Goal: Find specific page/section: Find specific page/section

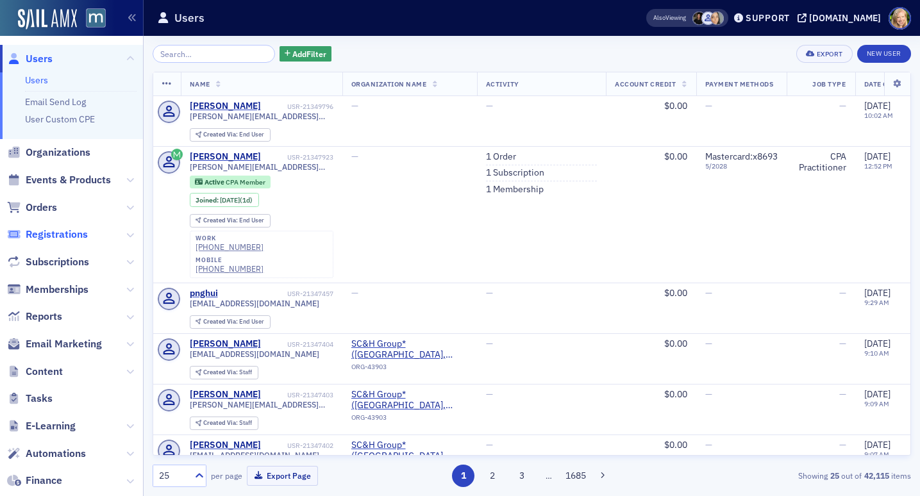
click at [66, 235] on span "Registrations" at bounding box center [57, 235] width 62 height 14
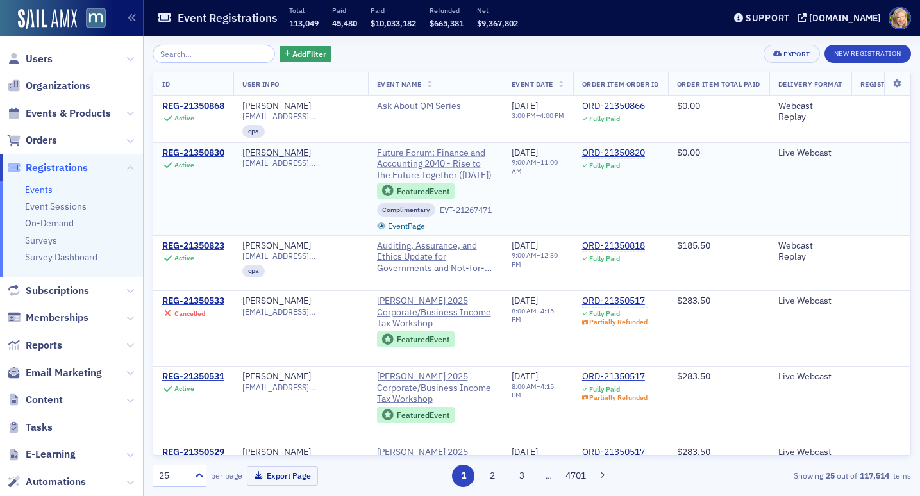
click at [444, 163] on span "Future Forum: Finance and Accounting 2040 - Rise to the Future Together ([DATE])" at bounding box center [435, 164] width 117 height 34
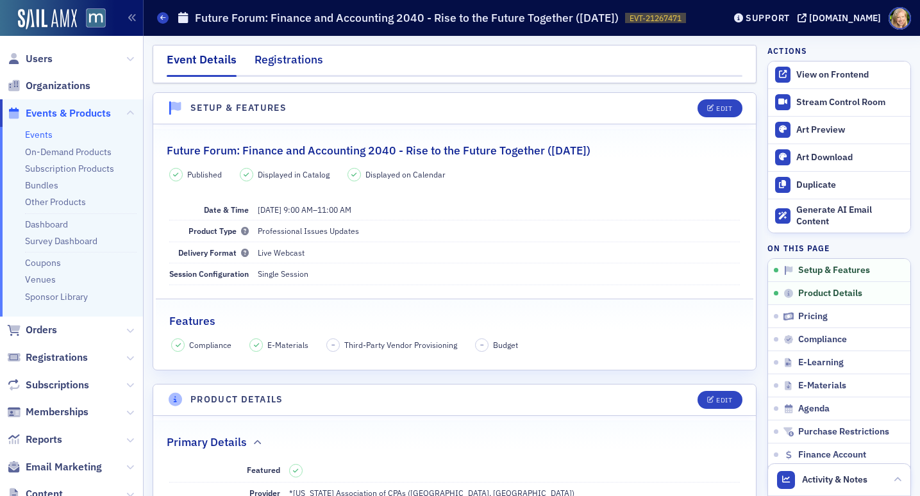
click at [264, 55] on div "Registrations" at bounding box center [289, 63] width 69 height 24
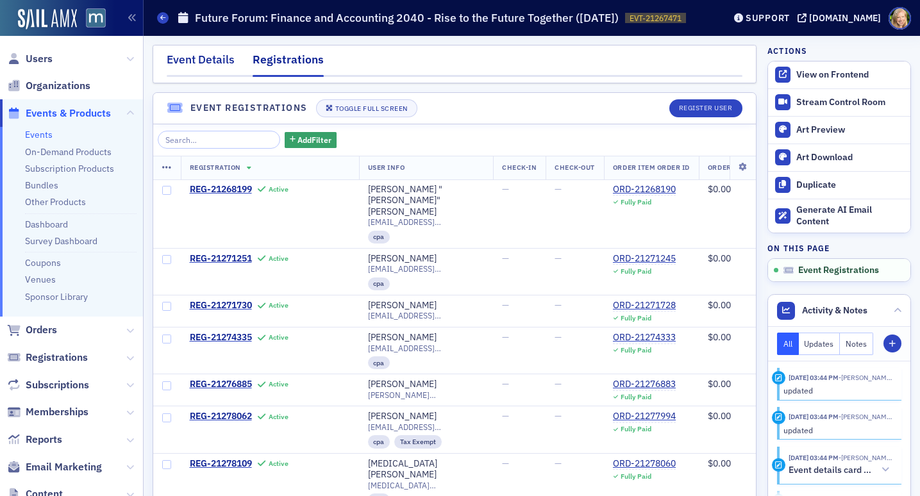
click at [202, 62] on div "Event Details" at bounding box center [201, 63] width 68 height 24
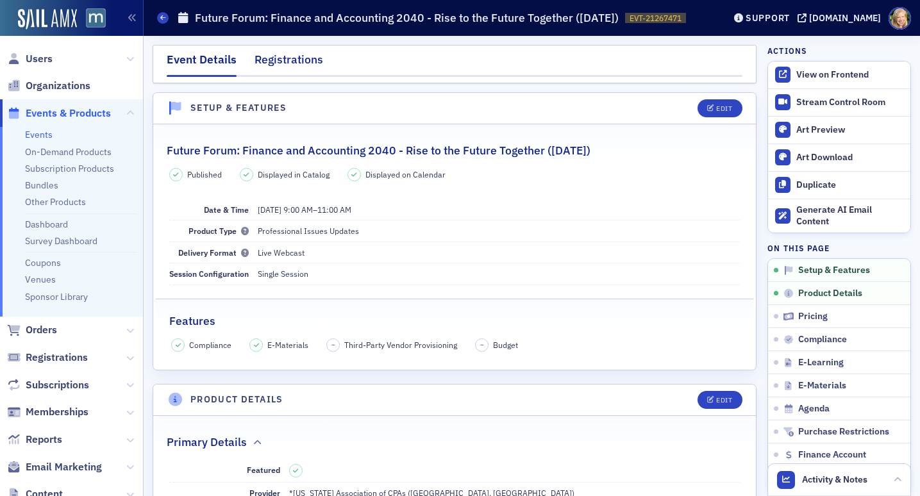
click at [278, 65] on div "Registrations" at bounding box center [289, 63] width 69 height 24
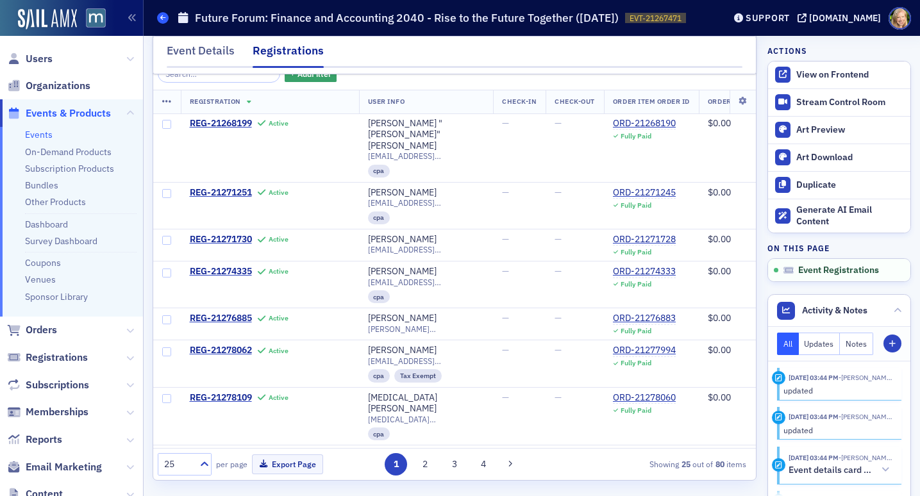
click at [164, 17] on icon at bounding box center [162, 18] width 5 height 6
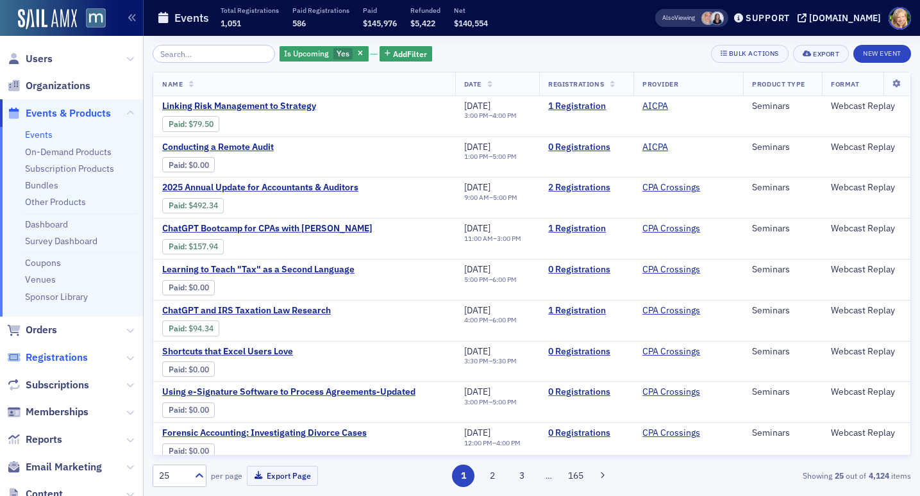
click at [78, 358] on span "Registrations" at bounding box center [57, 358] width 62 height 14
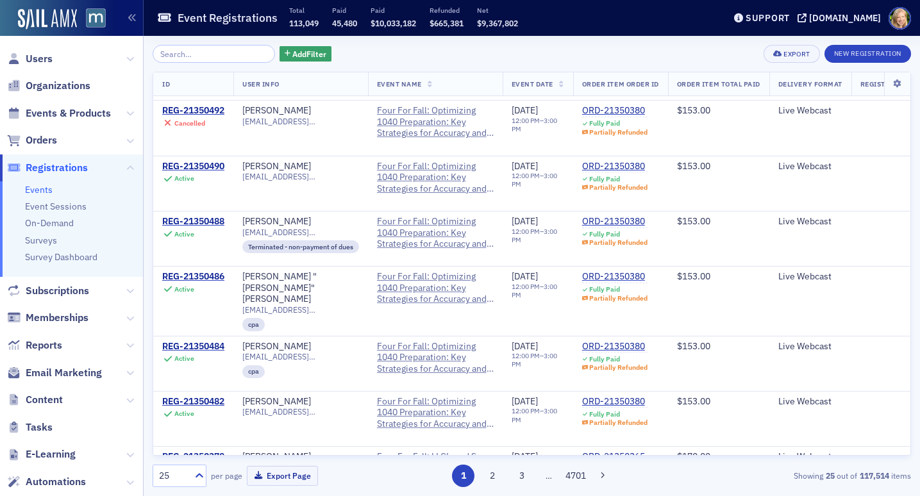
scroll to position [1275, 0]
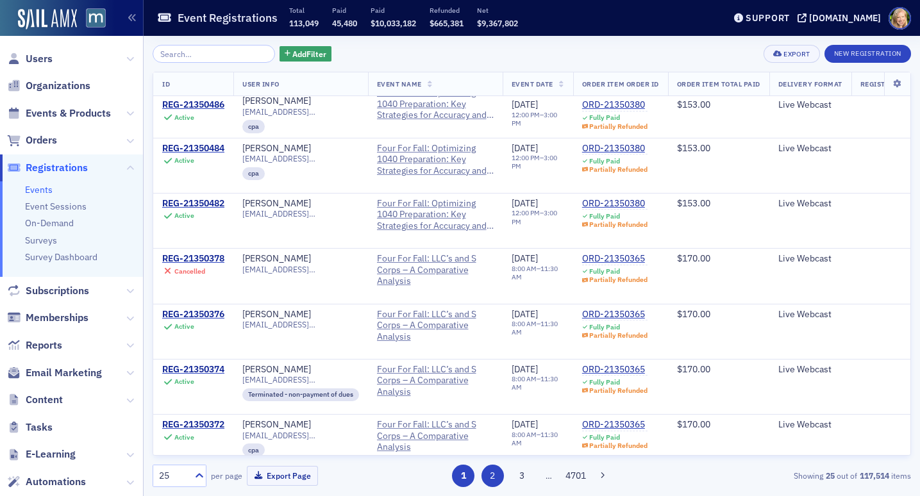
click at [487, 475] on button "2" at bounding box center [493, 476] width 22 height 22
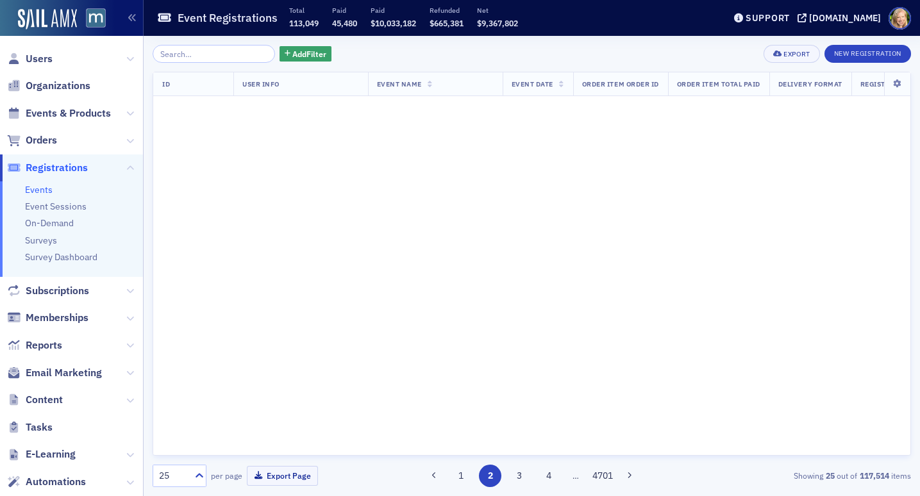
scroll to position [0, 0]
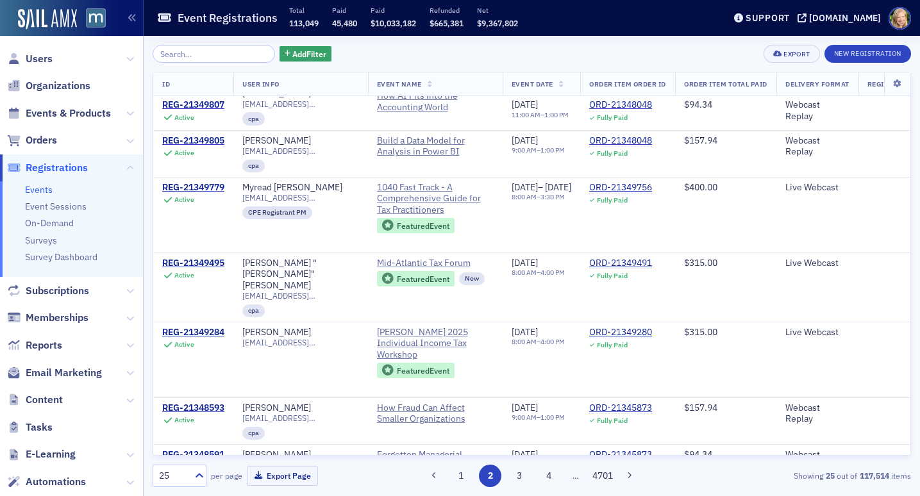
scroll to position [952, 0]
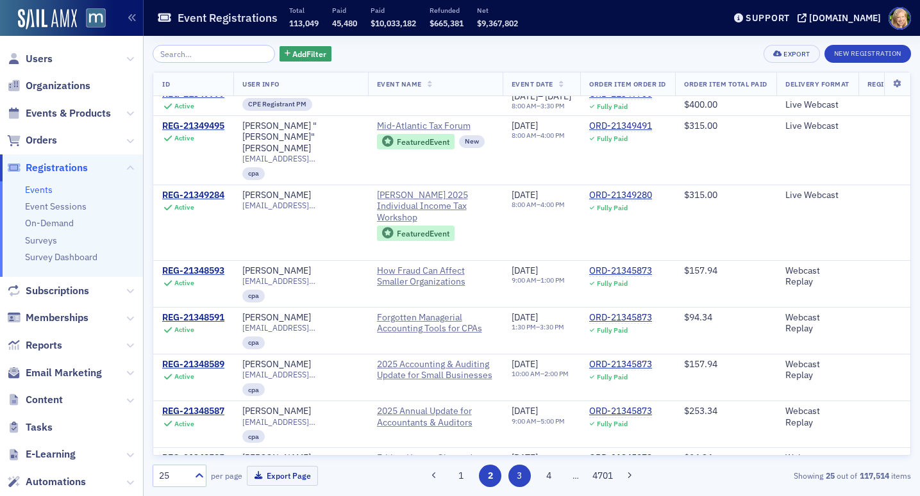
click at [522, 473] on button "3" at bounding box center [520, 476] width 22 height 22
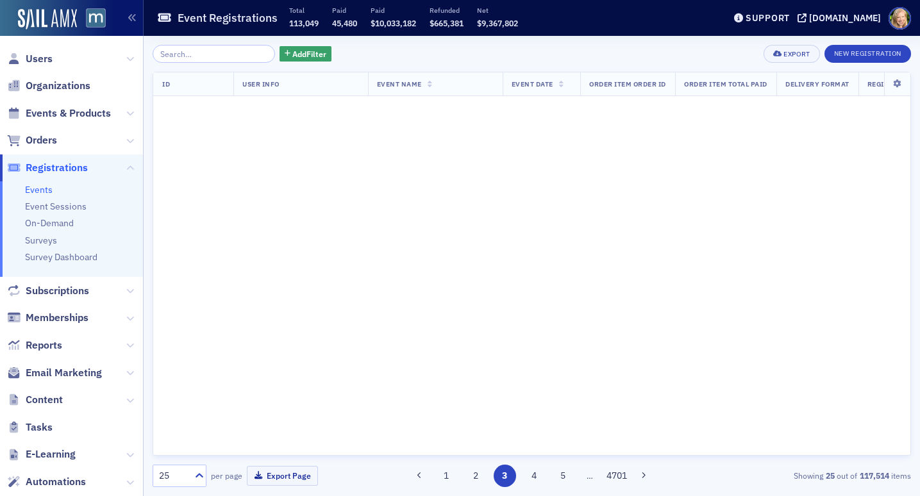
scroll to position [0, 0]
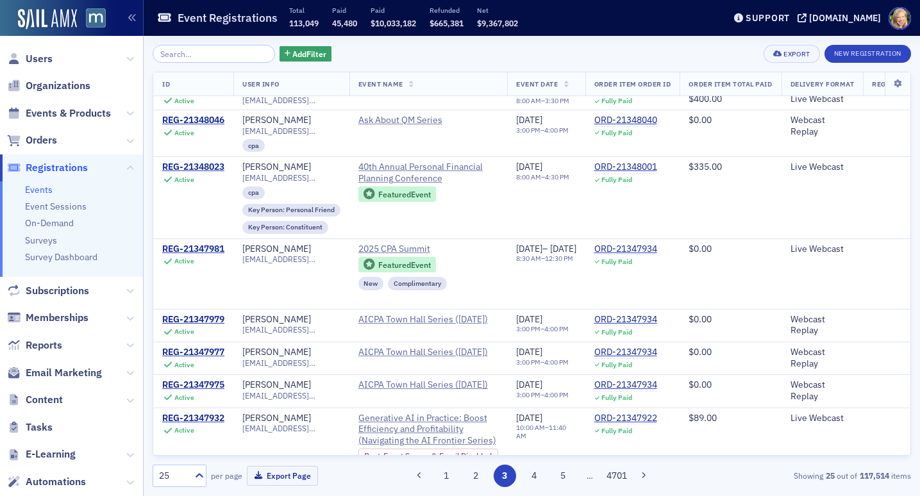
scroll to position [1093, 0]
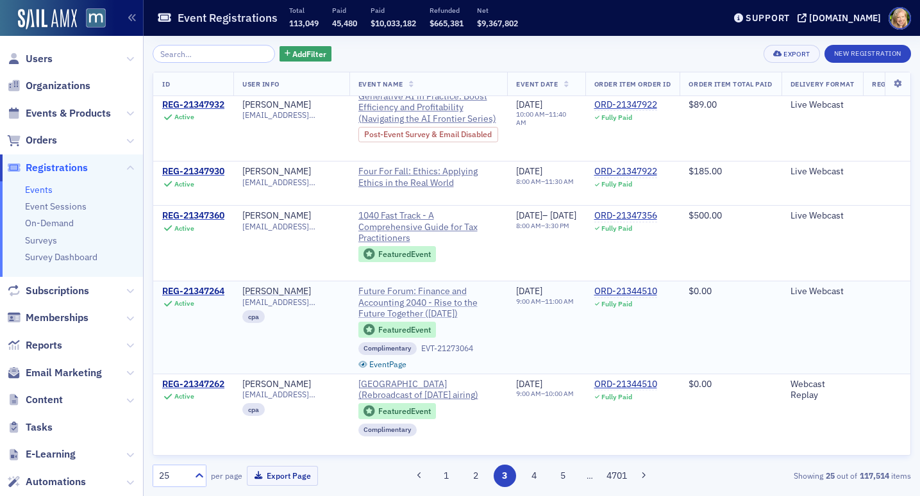
click at [445, 301] on span "Future Forum: Finance and Accounting 2040 - Rise to the Future Together ([DATE])" at bounding box center [428, 303] width 140 height 34
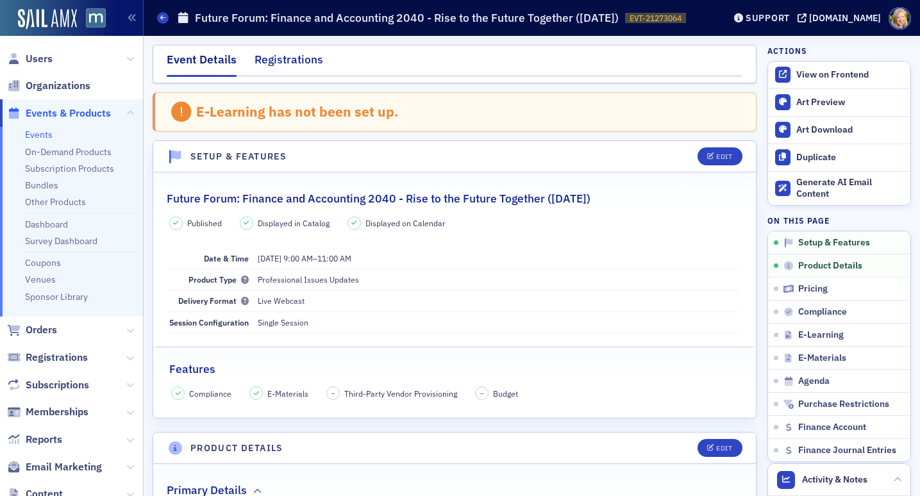
click at [283, 58] on div "Registrations" at bounding box center [289, 63] width 69 height 24
